Goal: Task Accomplishment & Management: Use online tool/utility

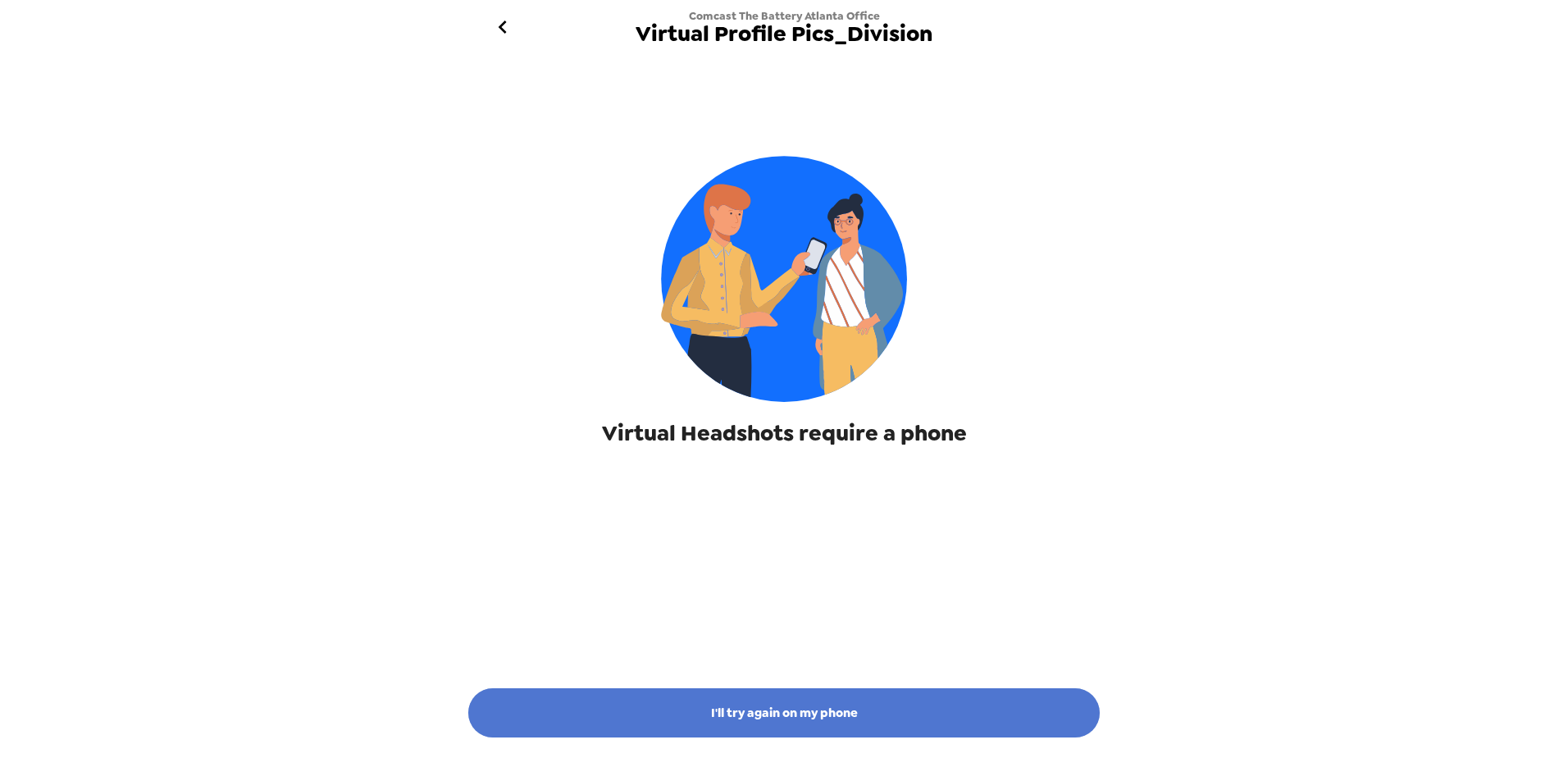
click at [726, 715] on button "I'll try again on my phone" at bounding box center [784, 712] width 631 height 49
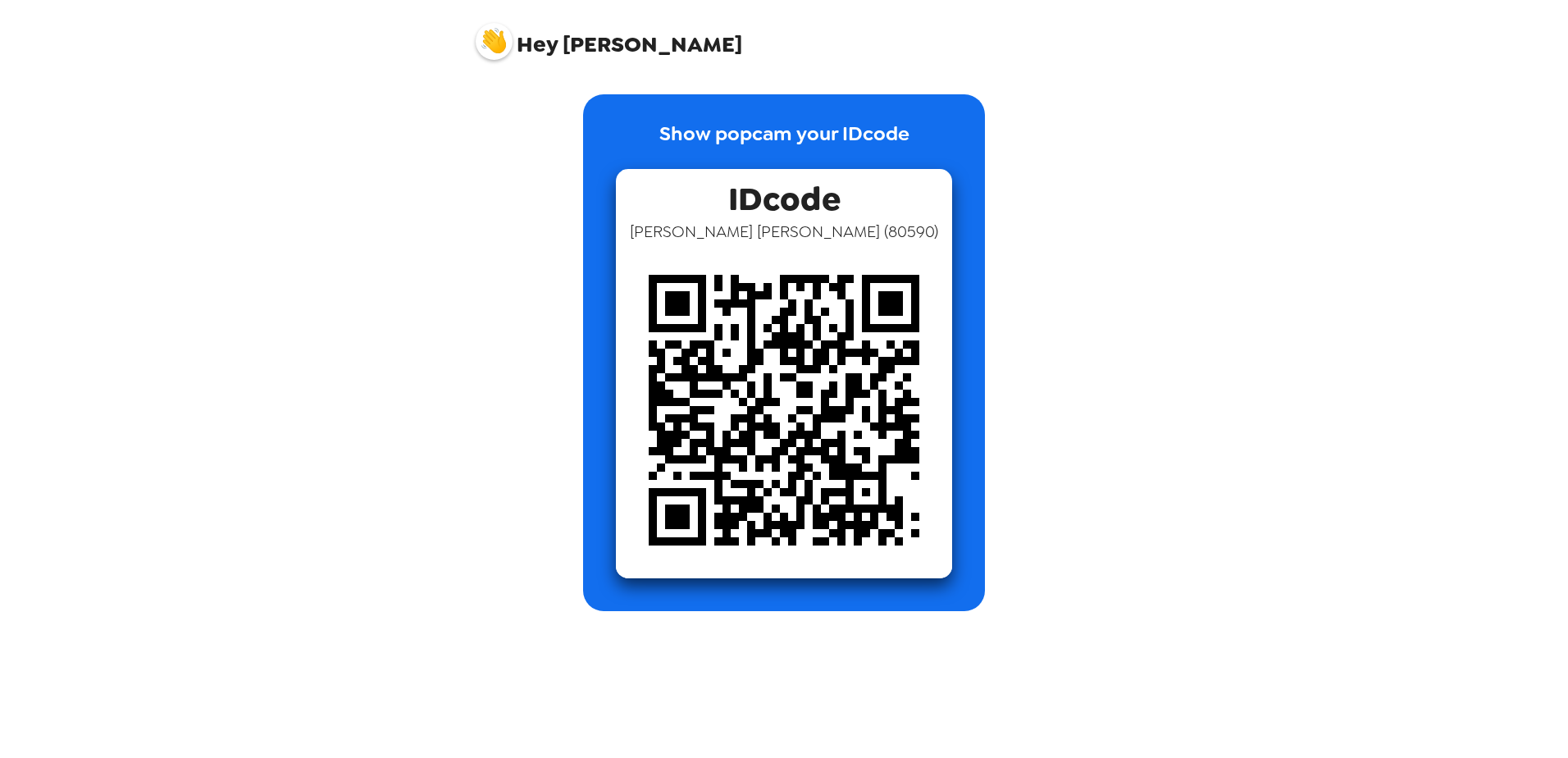
click at [773, 313] on img at bounding box center [784, 410] width 336 height 336
click at [755, 367] on img at bounding box center [784, 410] width 336 height 336
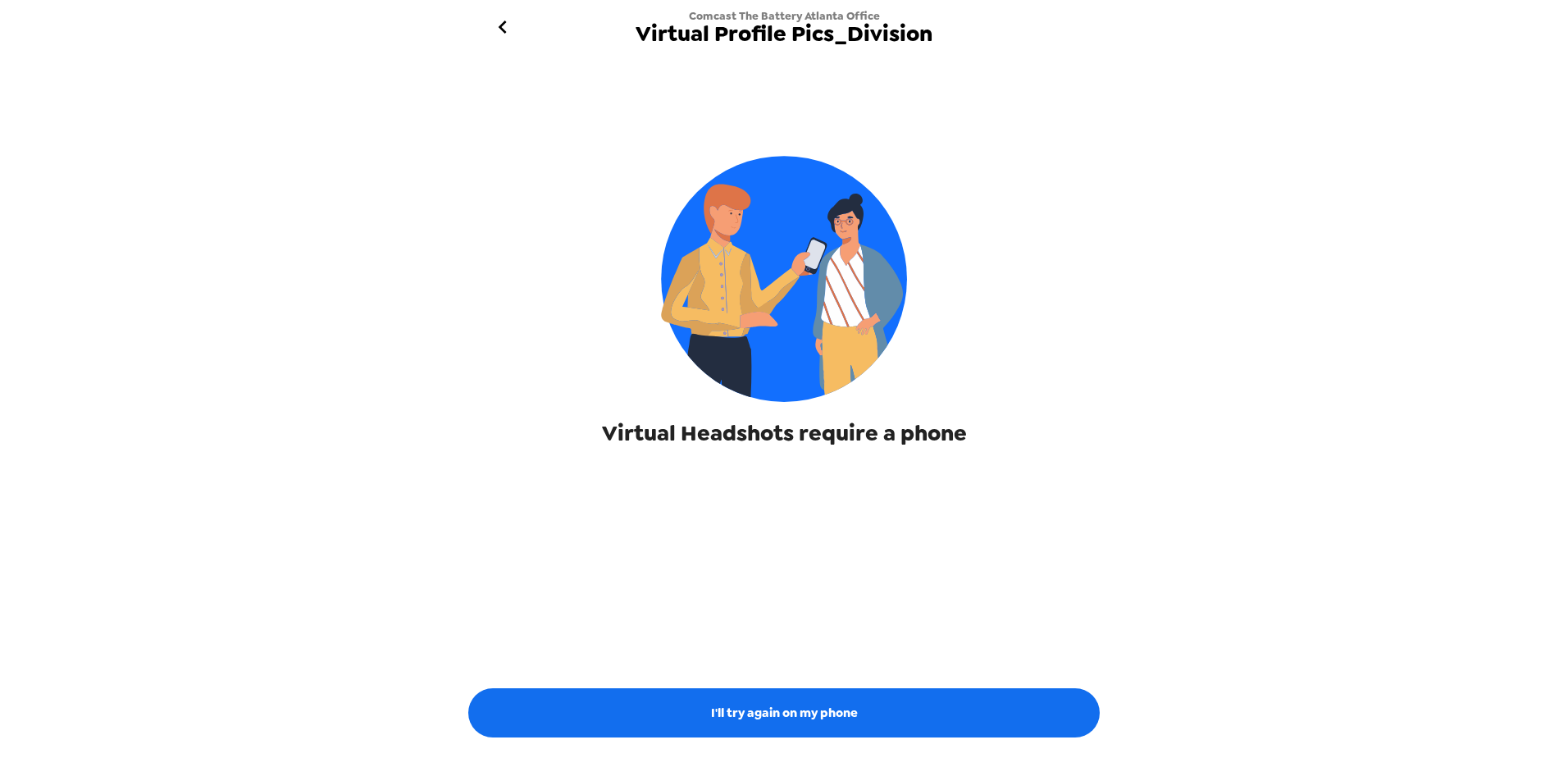
click at [769, 275] on img at bounding box center [784, 279] width 246 height 246
click at [493, 28] on icon "go back" at bounding box center [502, 26] width 26 height 26
click at [501, 28] on icon "go back" at bounding box center [501, 26] width 8 height 13
click at [787, 287] on img at bounding box center [784, 279] width 246 height 246
click at [502, 25] on icon "go back" at bounding box center [501, 26] width 8 height 13
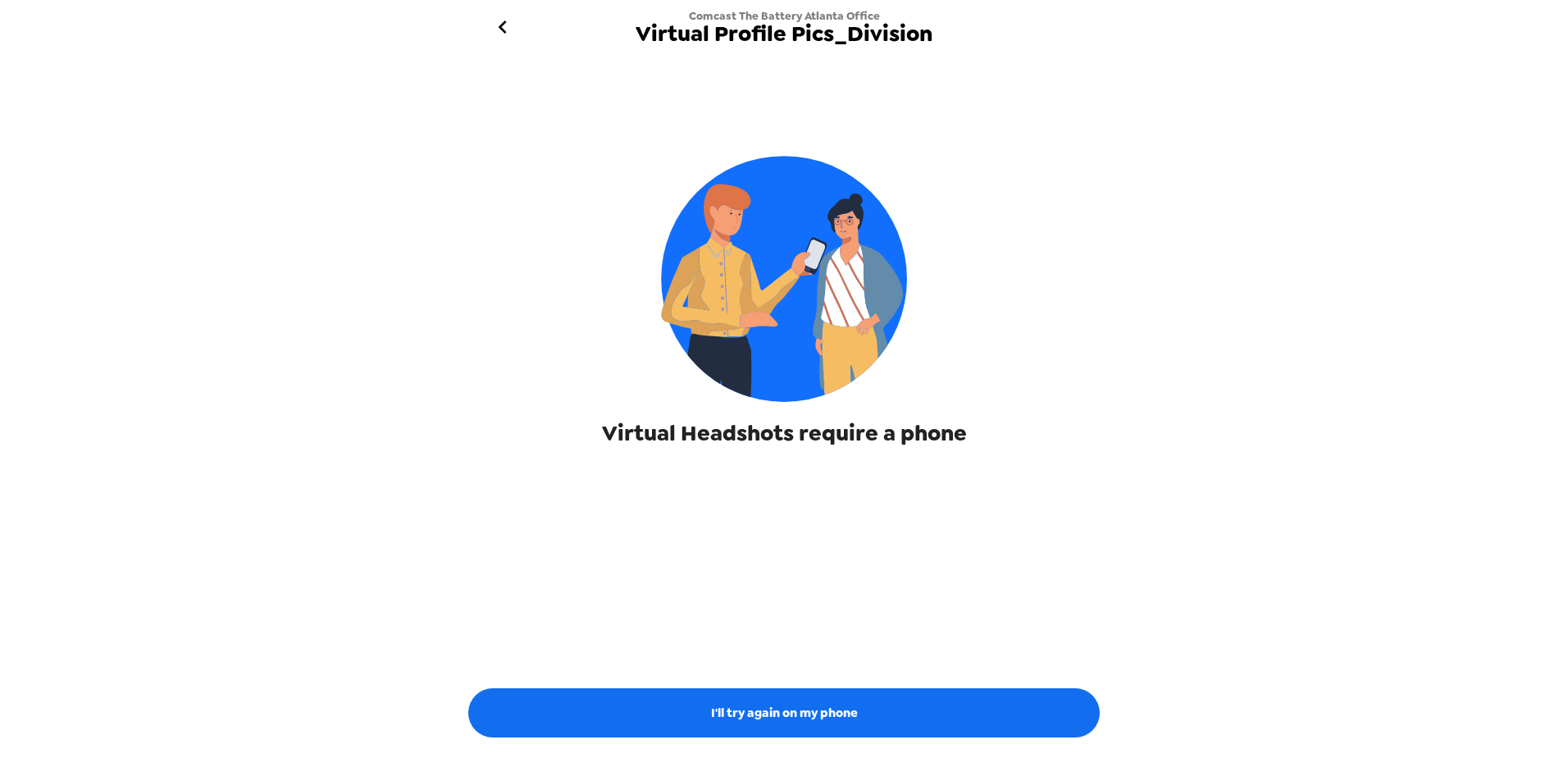
click at [1006, 203] on div "Virtual Headshots require a phone" at bounding box center [784, 260] width 631 height 374
click at [787, 300] on img at bounding box center [784, 279] width 246 height 246
